Goal: Transaction & Acquisition: Book appointment/travel/reservation

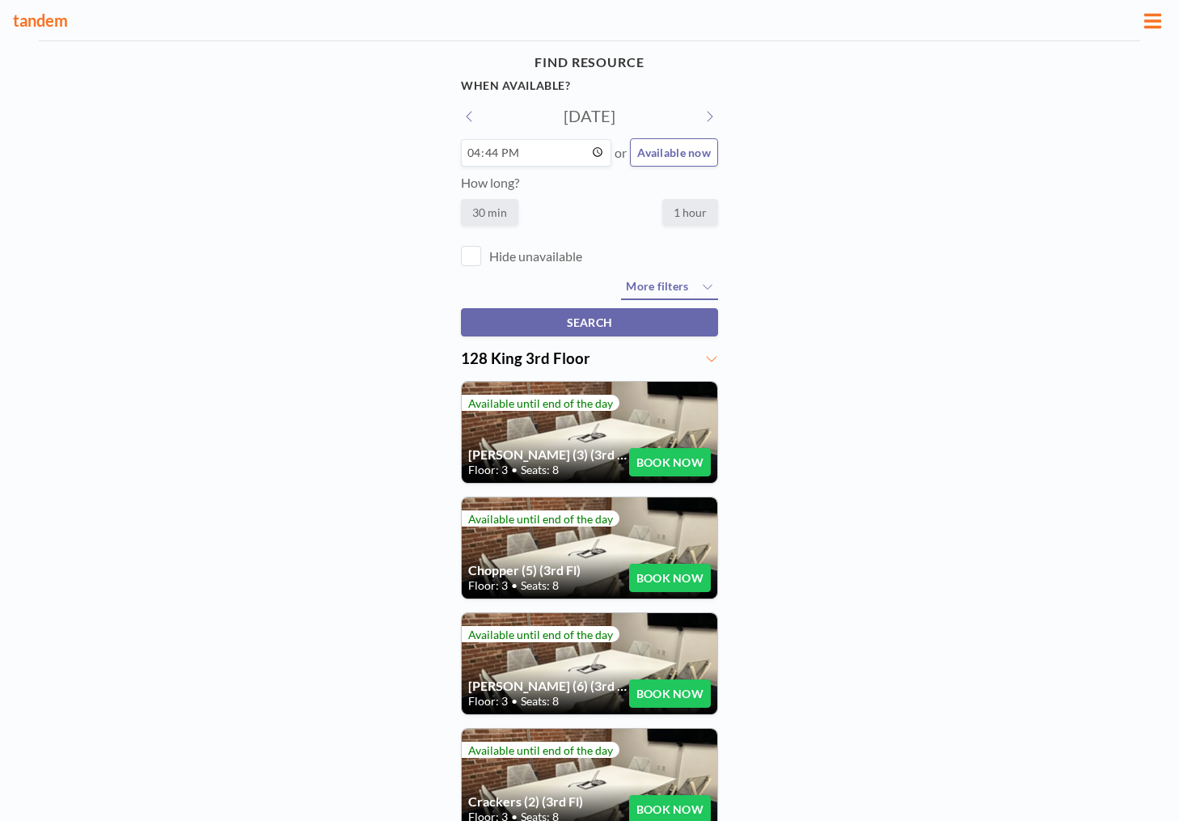
click at [484, 155] on input "16:44" at bounding box center [536, 152] width 150 height 27
click at [469, 153] on input "16:44" at bounding box center [536, 152] width 150 height 27
type input "17:00"
click at [380, 281] on div "FIND RESOURCE When available? [DATE] 17:00 or Available now How long? 30 min 1 …" at bounding box center [589, 618] width 1179 height 1155
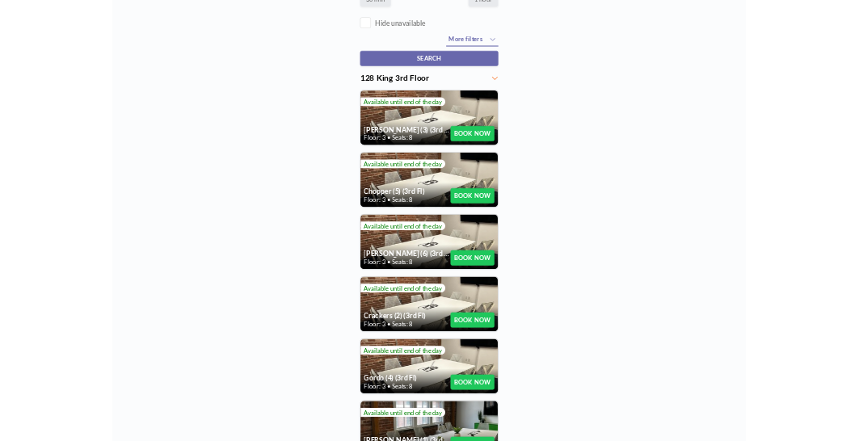
scroll to position [218, 0]
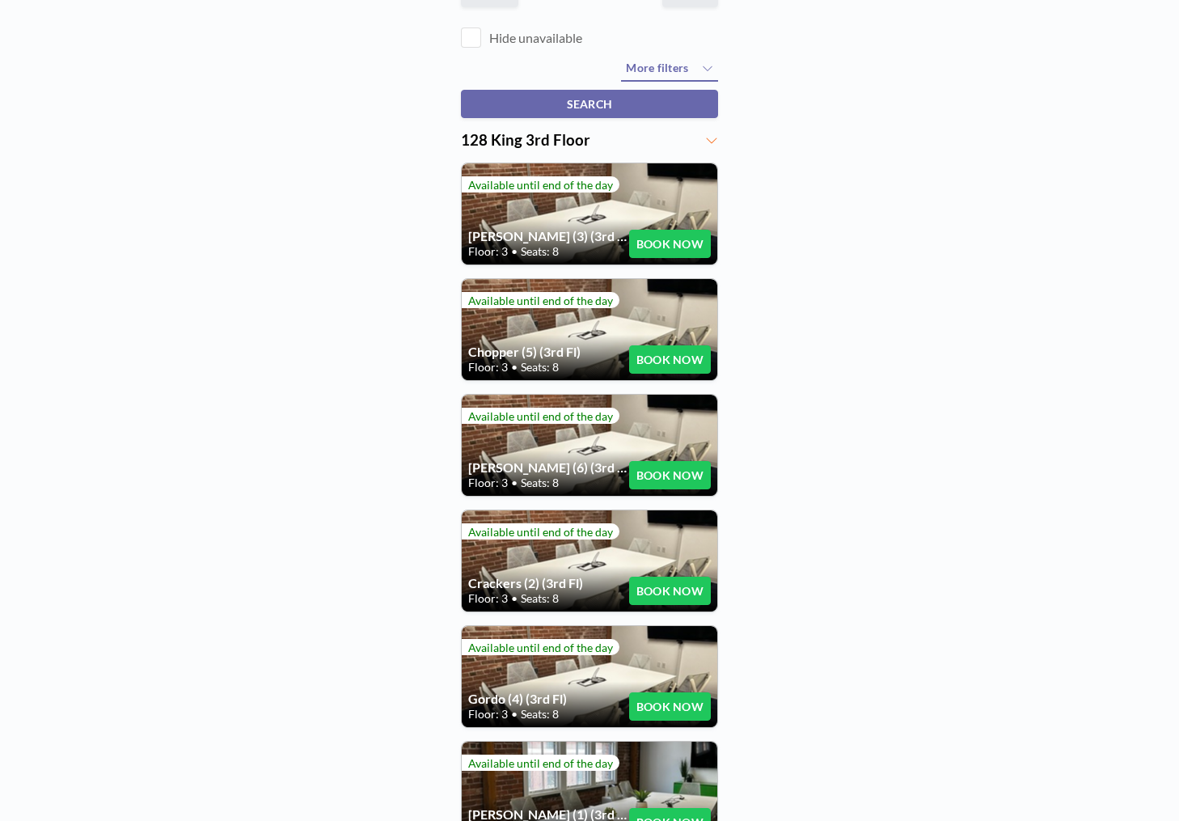
click at [669, 358] on button "BOOK NOW" at bounding box center [670, 359] width 82 height 28
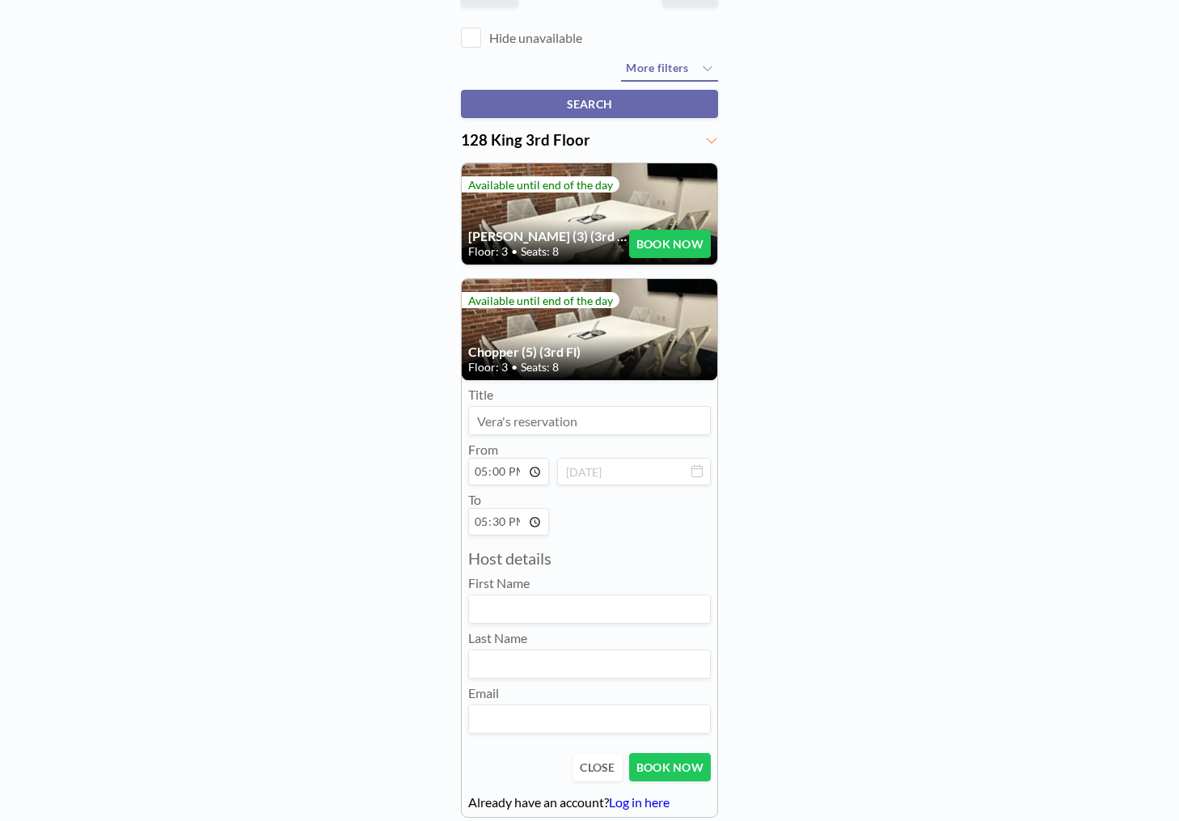
click at [519, 606] on input at bounding box center [589, 608] width 241 height 27
type input "[PERSON_NAME]"
type input "[PERSON_NAME][EMAIL_ADDRESS][DOMAIN_NAME]"
click at [505, 527] on input "17:30" at bounding box center [508, 521] width 81 height 27
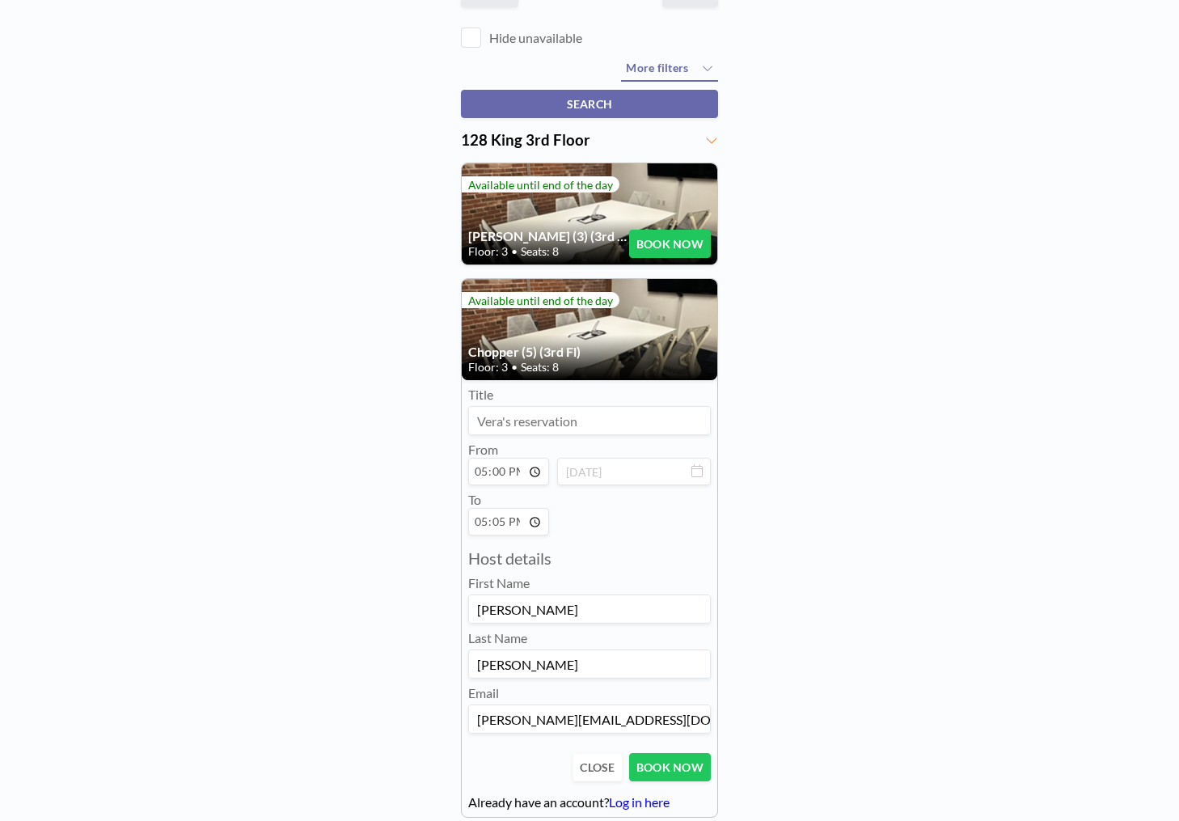
type input "17:55"
click at [385, 567] on div "FIND RESOURCE When available? [DATE] 17:00 or Available now How long? 30 min 1 …" at bounding box center [589, 619] width 1179 height 1592
click at [671, 761] on button "BOOK NOW" at bounding box center [670, 767] width 82 height 28
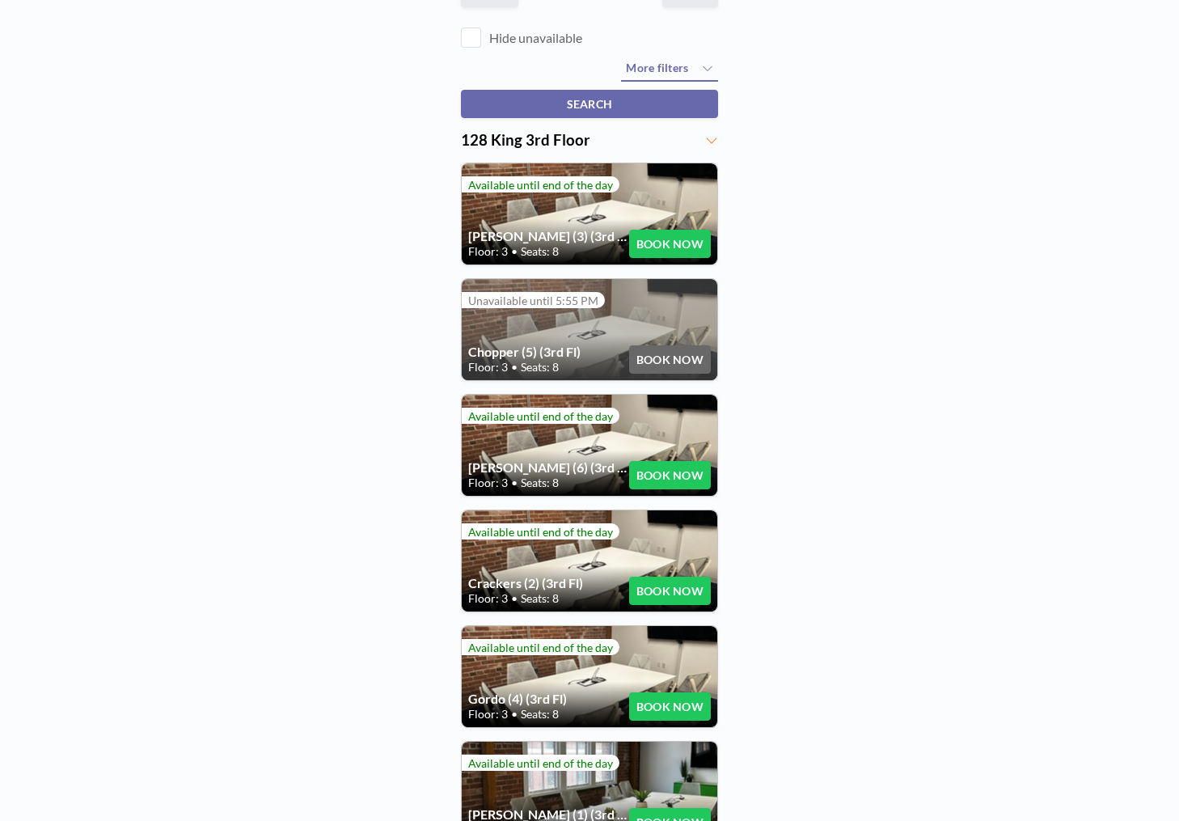
click at [310, 410] on div "FIND RESOURCE When available? [DATE] 17:00 or Available now How long? 30 min 1 …" at bounding box center [589, 400] width 1179 height 1155
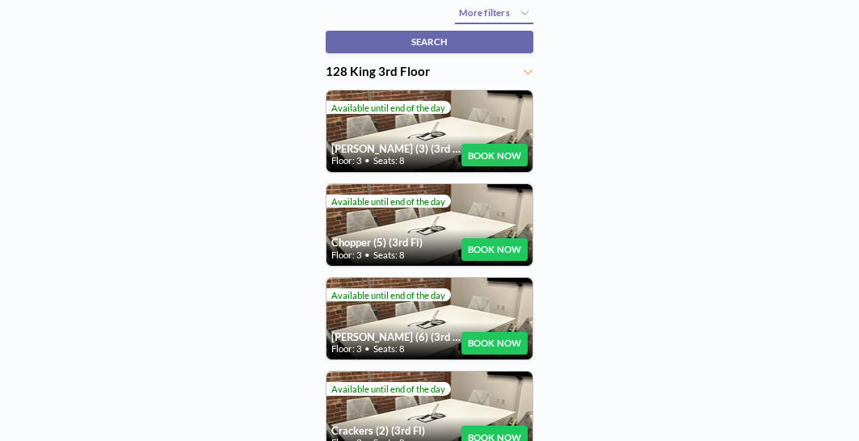
scroll to position [148, 0]
